Goal: Use online tool/utility: Utilize a website feature to perform a specific function

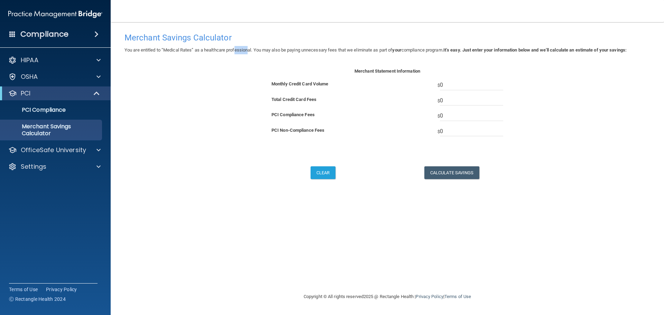
drag, startPoint x: 236, startPoint y: 49, endPoint x: 250, endPoint y: 49, distance: 13.8
click at [250, 49] on p "You are entitled to “Medical Rates” as a healthcare professional. You may also …" at bounding box center [388, 50] width 526 height 8
drag, startPoint x: 426, startPoint y: 51, endPoint x: 369, endPoint y: 48, distance: 57.2
click at [369, 48] on p "You are entitled to “Medical Rates” as a healthcare professional. You may also …" at bounding box center [388, 50] width 526 height 8
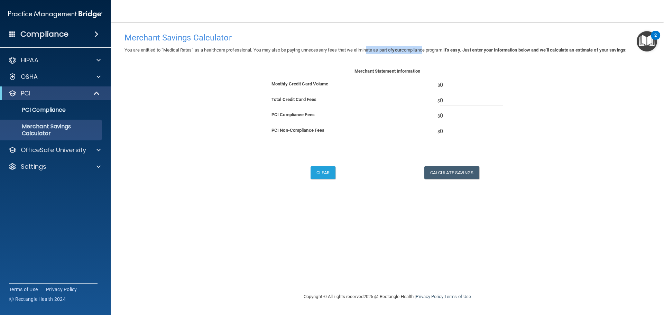
click at [369, 48] on p "You are entitled to “Medical Rates” as a healthcare professional. You may also …" at bounding box center [388, 50] width 526 height 8
click at [454, 82] on input "0" at bounding box center [471, 85] width 63 height 10
type input "30000"
click at [462, 96] on input "0" at bounding box center [471, 101] width 63 height 10
type input "1230"
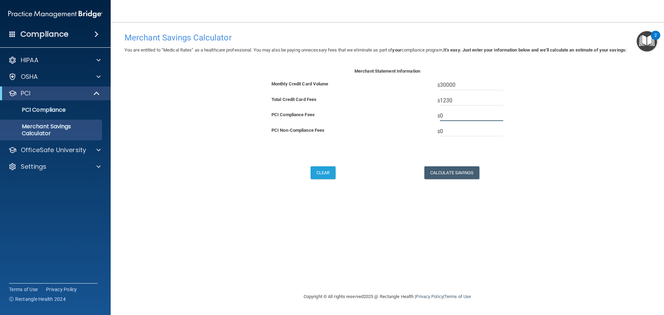
click at [468, 115] on input "0" at bounding box center [471, 116] width 63 height 10
click at [435, 178] on button "Calculate Savings" at bounding box center [452, 172] width 55 height 13
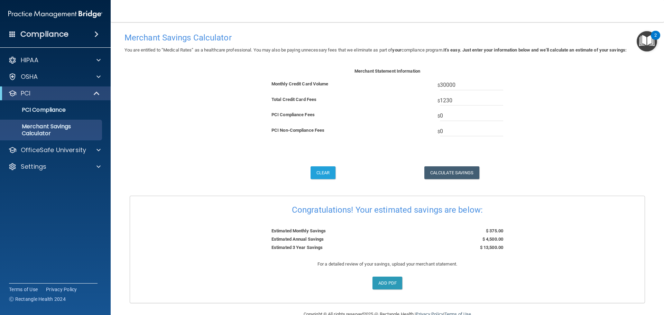
click at [196, 130] on form "Merchant Statement Information Monthly Credit Card Volume $ 30000 Total Credit …" at bounding box center [388, 185] width 516 height 236
click at [160, 172] on div "Clear Calculate Savings" at bounding box center [388, 172] width 526 height 13
click at [175, 150] on form "Merchant Statement Information Monthly Credit Card Volume $ 30000 Total Credit …" at bounding box center [388, 185] width 516 height 236
